Goal: Task Accomplishment & Management: Use online tool/utility

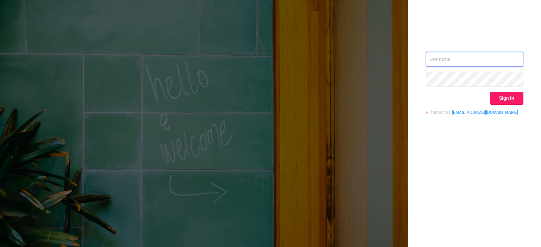
type input "tosh@buzzoola.com"
click at [496, 98] on button "Sign in" at bounding box center [506, 98] width 33 height 13
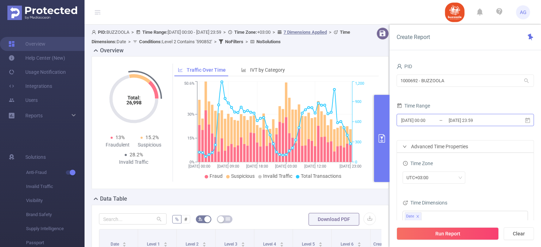
click at [463, 123] on input "[DATE] 23:59" at bounding box center [476, 121] width 57 height 10
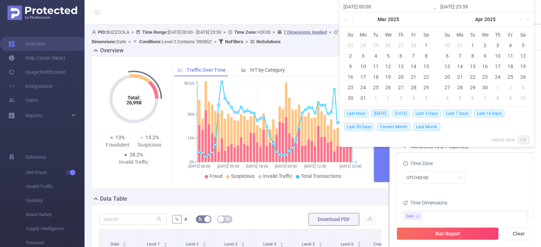
click at [410, 113] on span "[DATE]" at bounding box center [401, 114] width 18 height 8
type input "[DATE] 00:00"
type input "[DATE] 23:59"
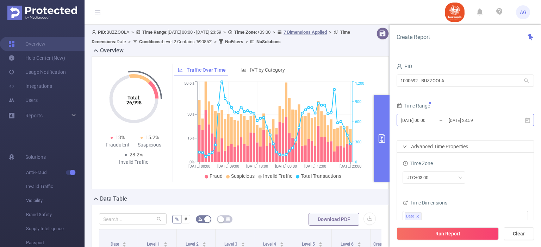
click at [435, 121] on input "[DATE] 00:00" at bounding box center [428, 121] width 57 height 10
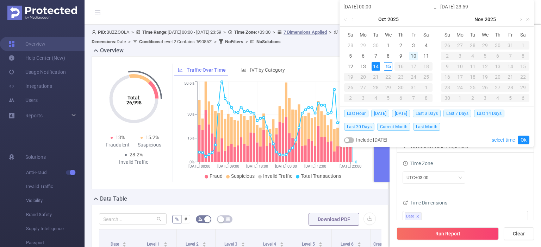
click at [416, 55] on div "10" at bounding box center [413, 56] width 8 height 8
click at [374, 67] on div "14" at bounding box center [375, 66] width 8 height 8
type input "[DATE] 00:00"
click at [519, 138] on link "Ok" at bounding box center [523, 140] width 12 height 8
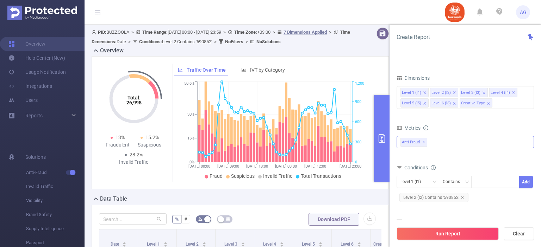
click at [422, 143] on span "✕" at bounding box center [423, 142] width 3 height 8
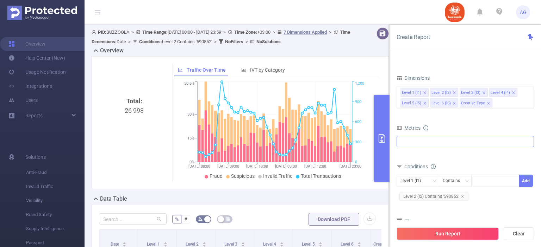
click at [423, 143] on div at bounding box center [464, 141] width 137 height 11
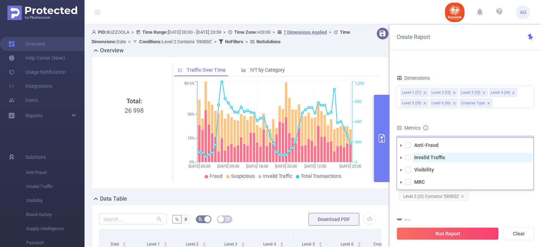
click at [415, 156] on strong "Invalid Traffic" at bounding box center [429, 158] width 31 height 6
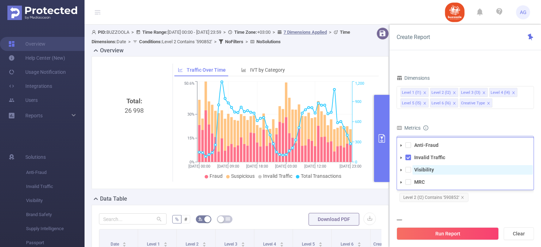
click at [416, 170] on strong "Visibility" at bounding box center [424, 170] width 20 height 6
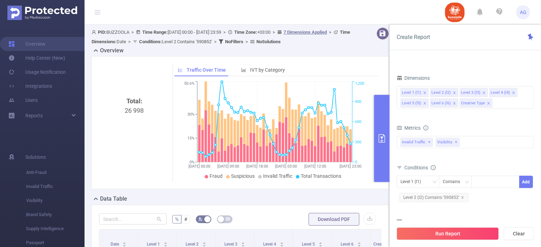
click at [485, 196] on div "Level 1 (l1) Contains Add Level 2 (l2) Contains '590852'" at bounding box center [464, 190] width 137 height 28
click at [449, 198] on span "Level 2 (l2) Contains '590852'" at bounding box center [433, 197] width 69 height 9
click at [496, 182] on icon "icon: close" at bounding box center [497, 183] width 4 height 4
click at [494, 182] on div at bounding box center [495, 182] width 40 height 12
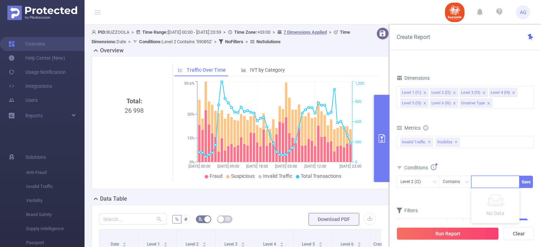
paste input "583576"
type input "583576"
click at [487, 194] on li "583576" at bounding box center [495, 195] width 48 height 11
paste input "585798"
type input "585798"
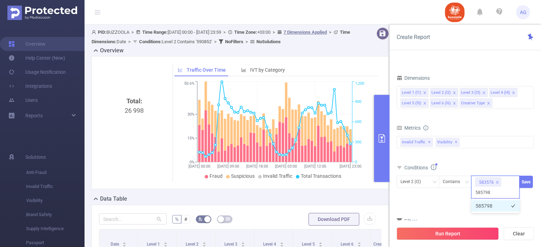
click at [486, 204] on li "585798" at bounding box center [495, 206] width 48 height 11
paste input "587998"
type input "587998"
click at [486, 204] on li "587998" at bounding box center [495, 206] width 48 height 11
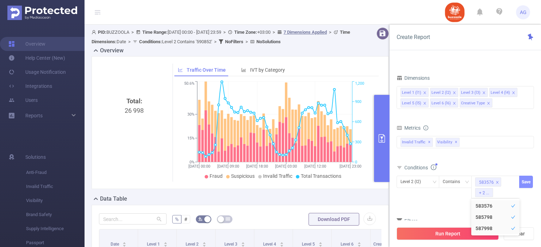
click at [528, 184] on button "Save" at bounding box center [526, 182] width 14 height 12
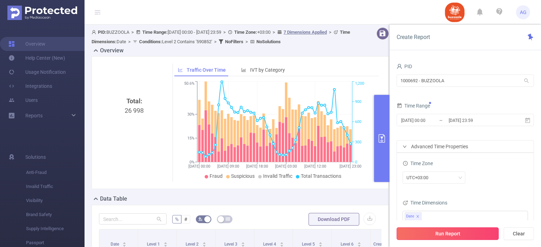
click at [446, 232] on button "Run Report" at bounding box center [447, 234] width 102 height 13
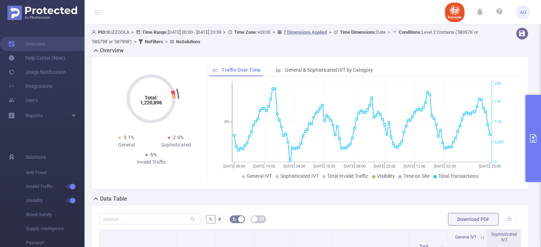
scroll to position [141, 0]
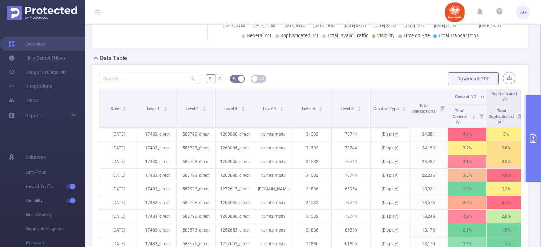
click at [504, 78] on button "button" at bounding box center [509, 78] width 12 height 12
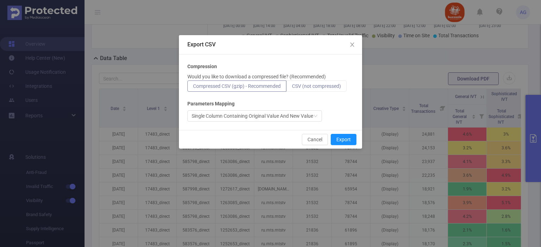
click at [334, 86] on span "CSV (not compressed)" at bounding box center [316, 86] width 49 height 6
click at [292, 88] on input "CSV (not compressed)" at bounding box center [292, 88] width 0 height 0
click at [340, 141] on button "Export" at bounding box center [343, 139] width 26 height 11
